Goal: Task Accomplishment & Management: Use online tool/utility

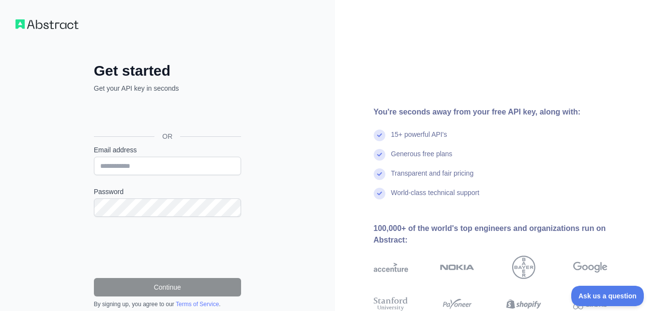
click at [289, 177] on div "Get started Get your API key in seconds OR Email address Password Continue By s…" at bounding box center [167, 199] width 335 height 398
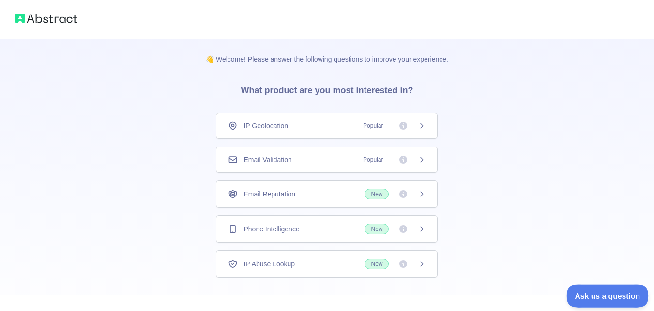
drag, startPoint x: 1176, startPoint y: 590, endPoint x: 590, endPoint y: 294, distance: 657.3
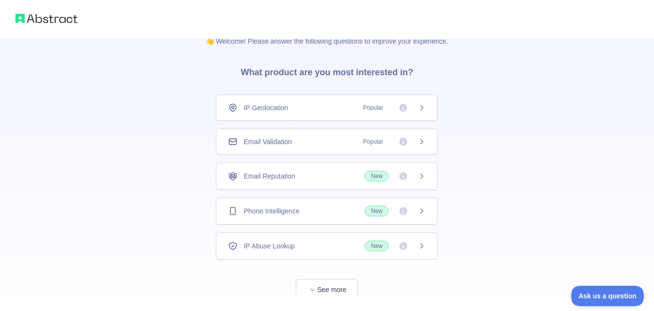
scroll to position [47, 0]
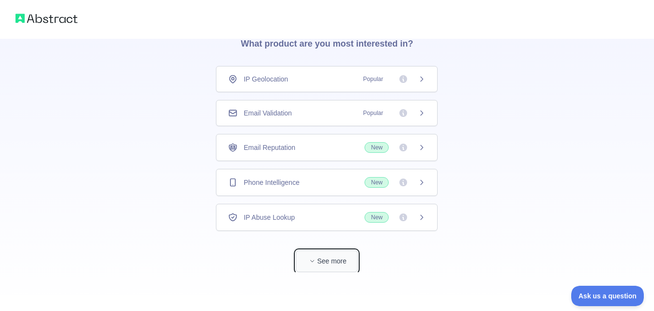
drag, startPoint x: 313, startPoint y: 260, endPoint x: 308, endPoint y: 257, distance: 6.3
click at [308, 257] on span "button" at bounding box center [313, 261] width 10 height 10
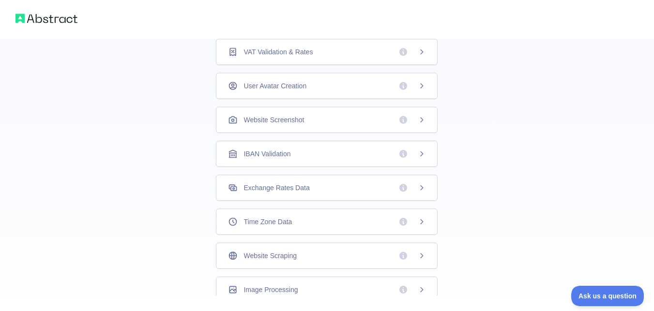
scroll to position [306, 0]
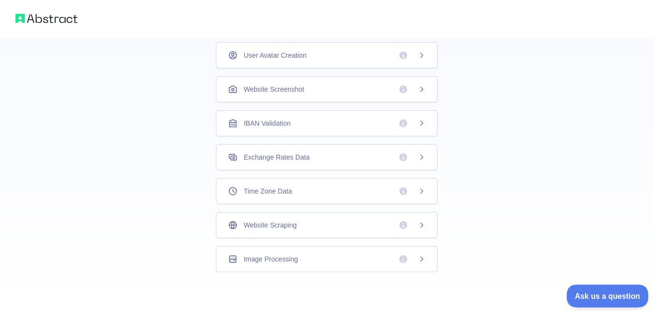
click at [593, 298] on button "Ask us a question" at bounding box center [603, 294] width 73 height 20
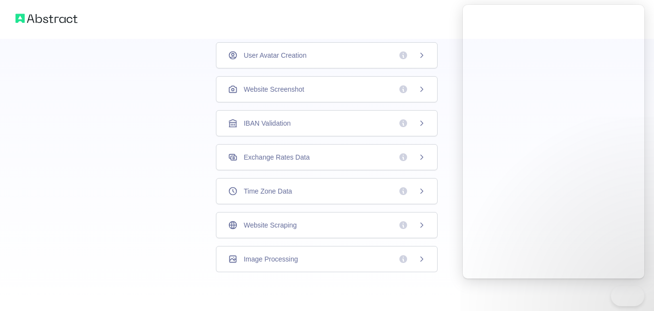
click at [585, 293] on div "👋 Welcome! Please answer the following questions to improve your experience. Wh…" at bounding box center [327, 2] width 654 height 616
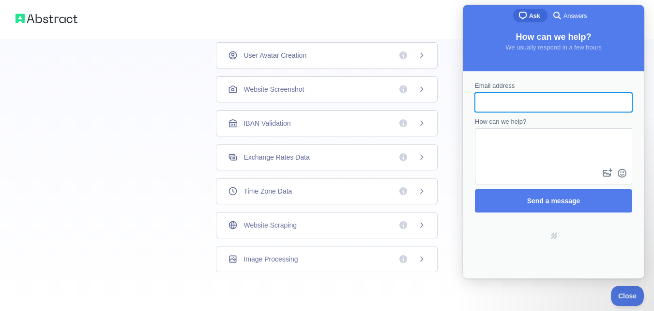
scroll to position [0, 0]
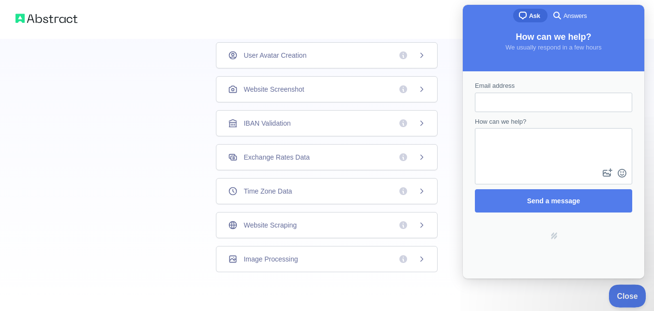
click at [631, 293] on span "Close" at bounding box center [625, 294] width 33 height 7
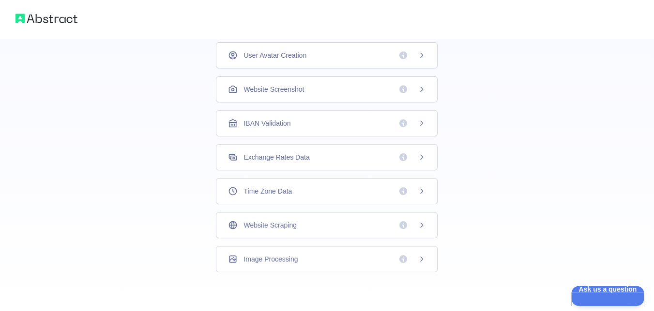
click at [157, 140] on div "👋 Welcome! Please answer the following questions to improve your experience. Wh…" at bounding box center [327, 2] width 654 height 616
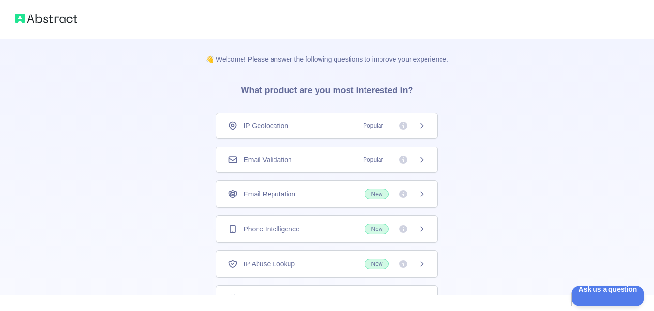
click at [306, 128] on div "IP Geolocation Popular" at bounding box center [327, 126] width 198 height 10
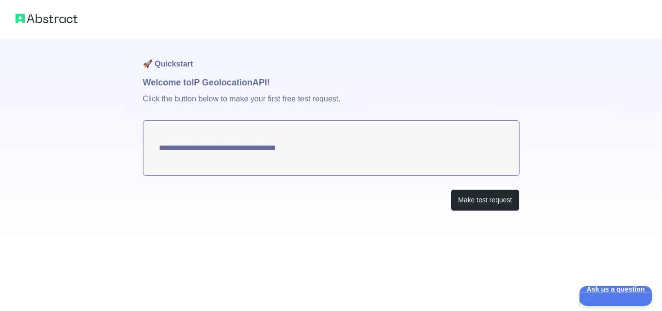
type textarea "**********"
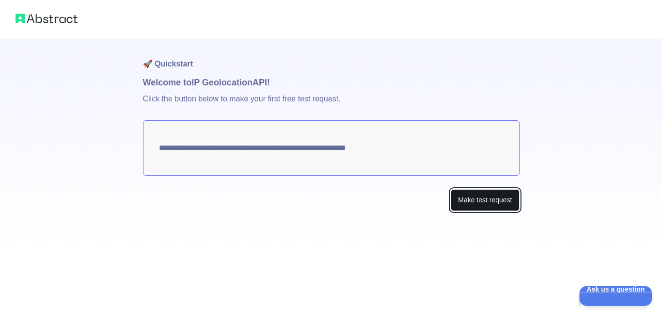
click at [476, 200] on button "Make test request" at bounding box center [485, 200] width 68 height 22
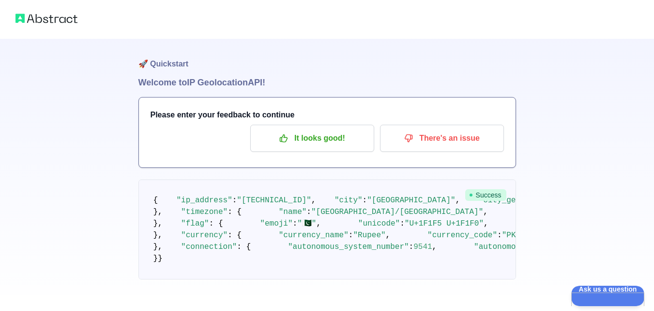
click at [628, 231] on div "🚀 Quickstart Welcome to IP Geolocation API! Please enter your feedback to conti…" at bounding box center [327, 159] width 654 height 318
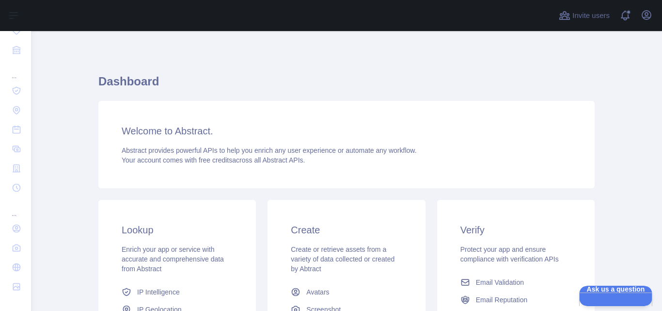
click at [156, 141] on div "Welcome to Abstract. Abstract provides powerful APIs to help you enrich any use…" at bounding box center [346, 144] width 496 height 87
click at [155, 133] on h3 "Welcome to Abstract." at bounding box center [347, 131] width 450 height 14
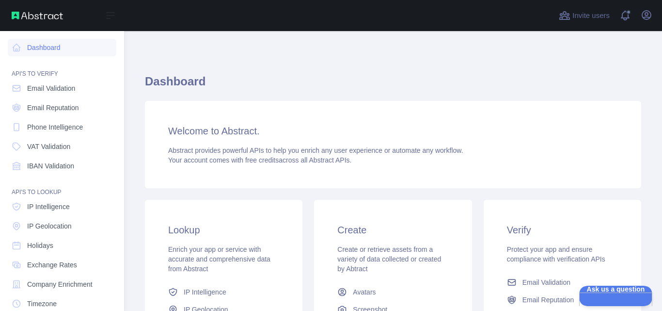
click at [55, 58] on nav "Dashboard API'S TO VERIFY Email Validation Email Reputation Phone Intelligence …" at bounding box center [62, 221] width 109 height 380
